Goal: Entertainment & Leisure: Consume media (video, audio)

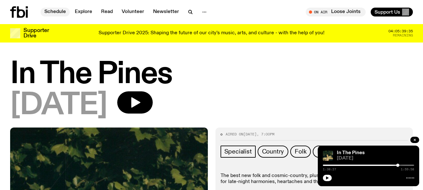
click at [59, 10] on link "Schedule" at bounding box center [55, 12] width 29 height 9
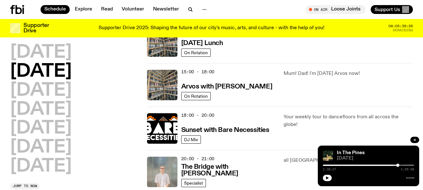
scroll to position [220, 0]
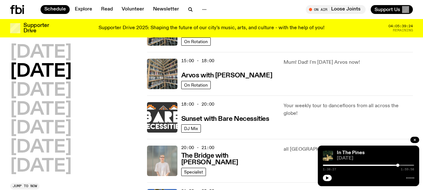
click at [161, 109] on img at bounding box center [162, 117] width 30 height 30
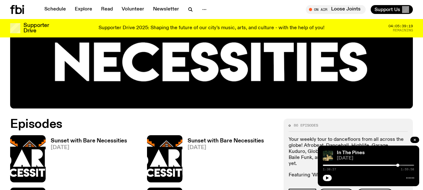
scroll to position [219, 0]
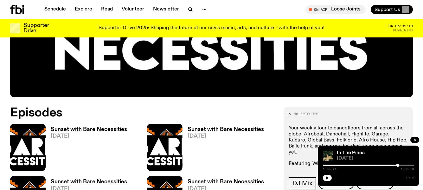
click at [29, 150] on img at bounding box center [27, 147] width 35 height 47
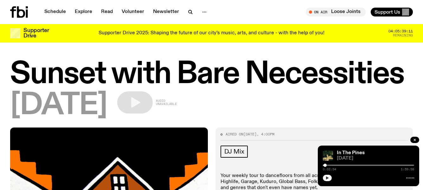
drag, startPoint x: 397, startPoint y: 166, endPoint x: 325, endPoint y: 179, distance: 73.2
click at [325, 179] on div "In The Pines [DATE] 0:02:54 1:59:58" at bounding box center [368, 165] width 101 height 41
click at [324, 177] on button "button" at bounding box center [327, 178] width 9 height 6
